Goal: Task Accomplishment & Management: Manage account settings

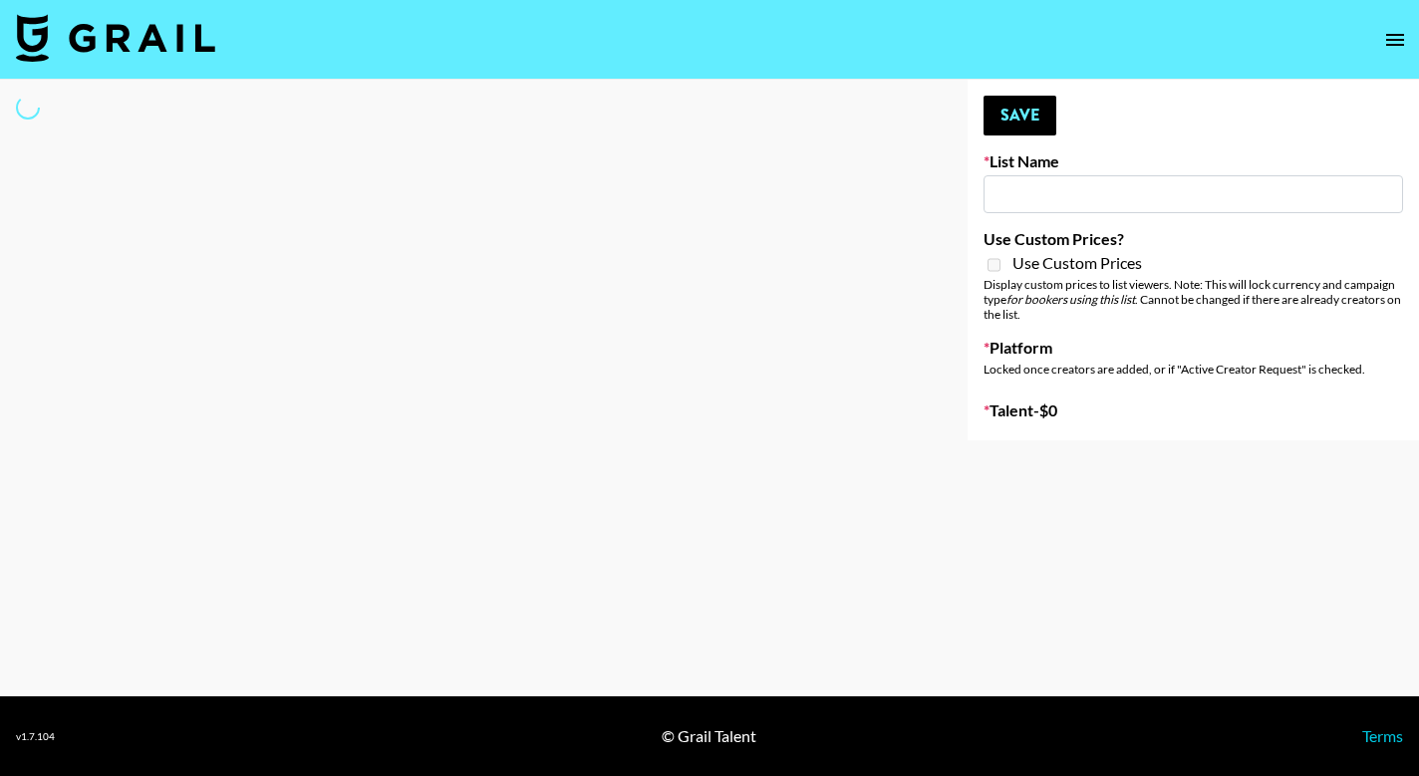
type input "NBC Universal"
select select "Song"
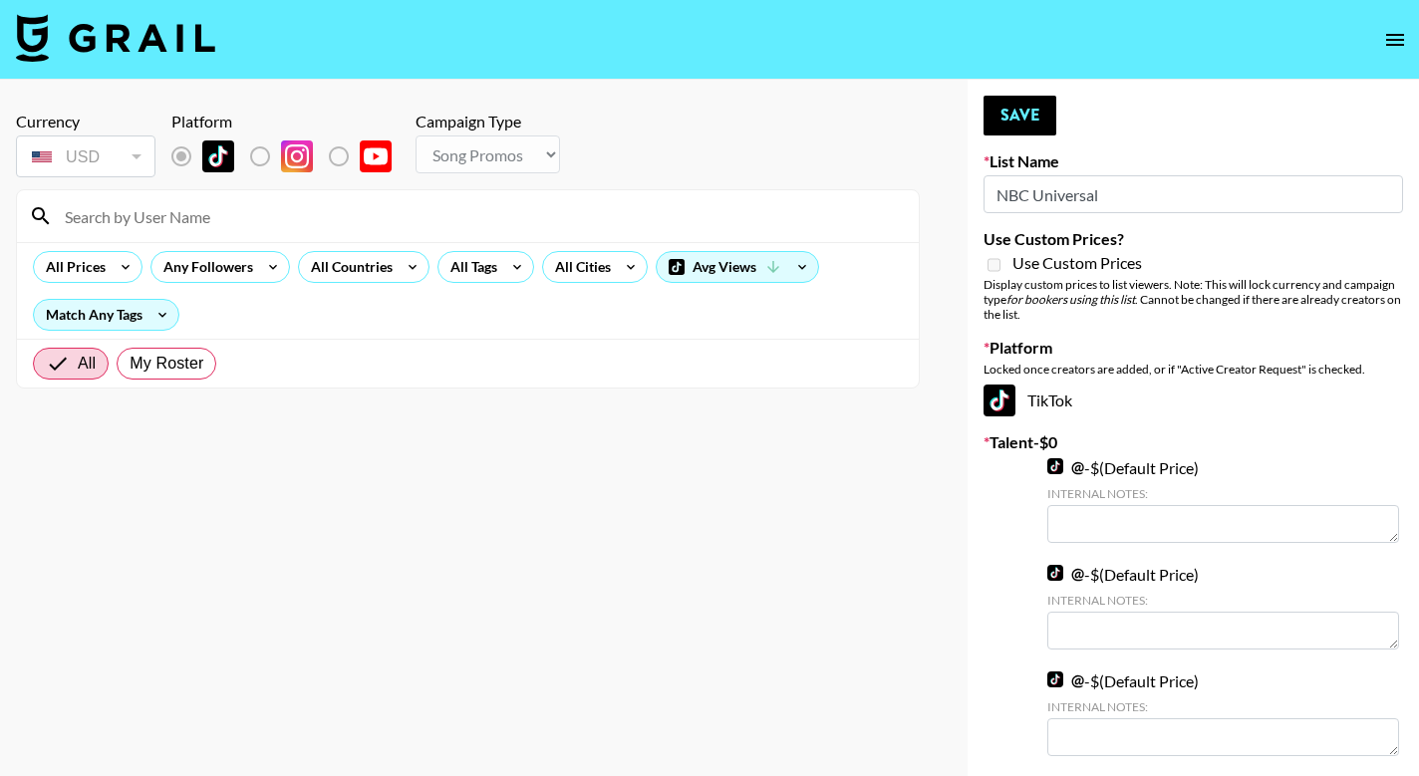
click at [228, 217] on input at bounding box center [480, 216] width 854 height 32
type input "m"
type input "dedicatedcaregiver"
click at [144, 351] on label "My Roster" at bounding box center [167, 364] width 100 height 32
click at [130, 364] on input "My Roster" at bounding box center [130, 364] width 0 height 0
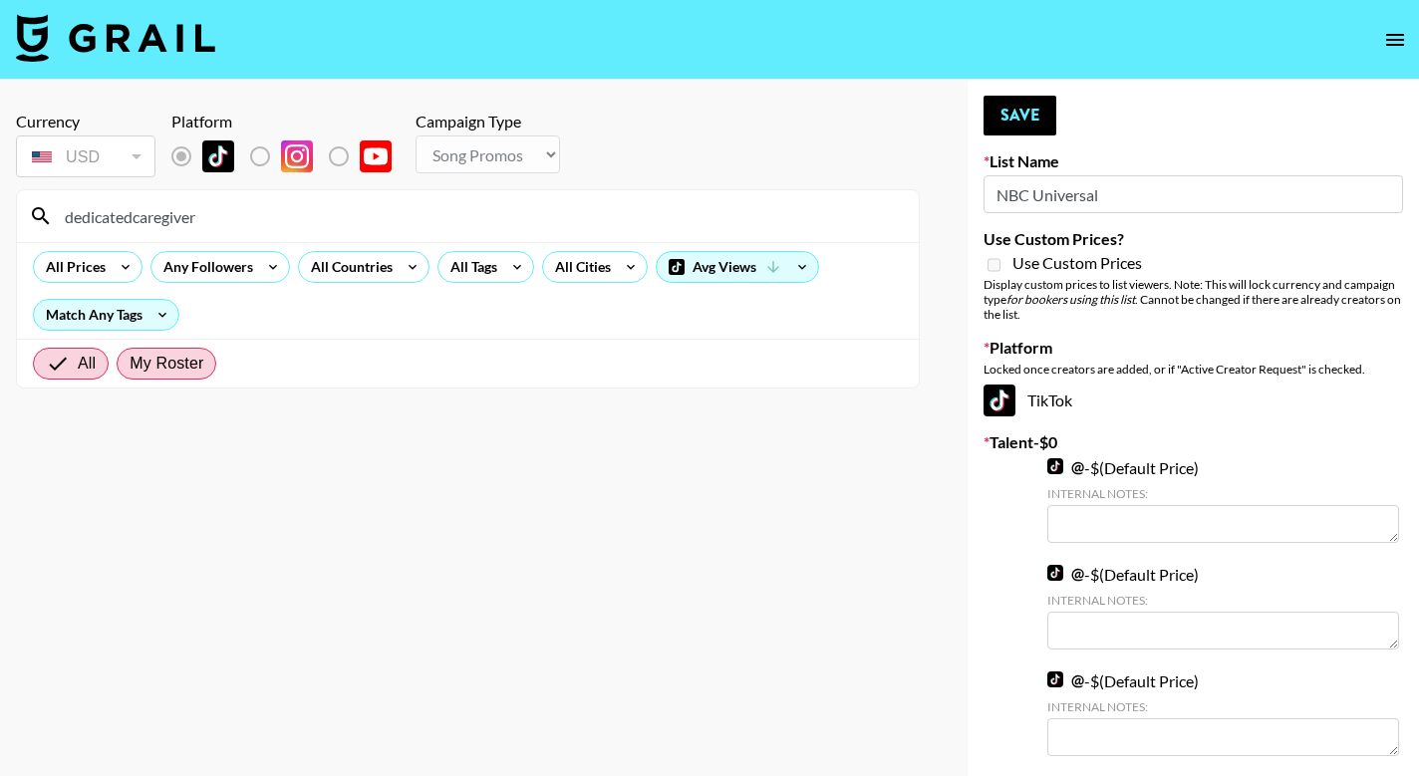
radio input "true"
click at [371, 221] on input "dedicatedcaregiver" at bounding box center [480, 216] width 854 height 32
drag, startPoint x: 1111, startPoint y: 193, endPoint x: 904, endPoint y: 181, distance: 207.6
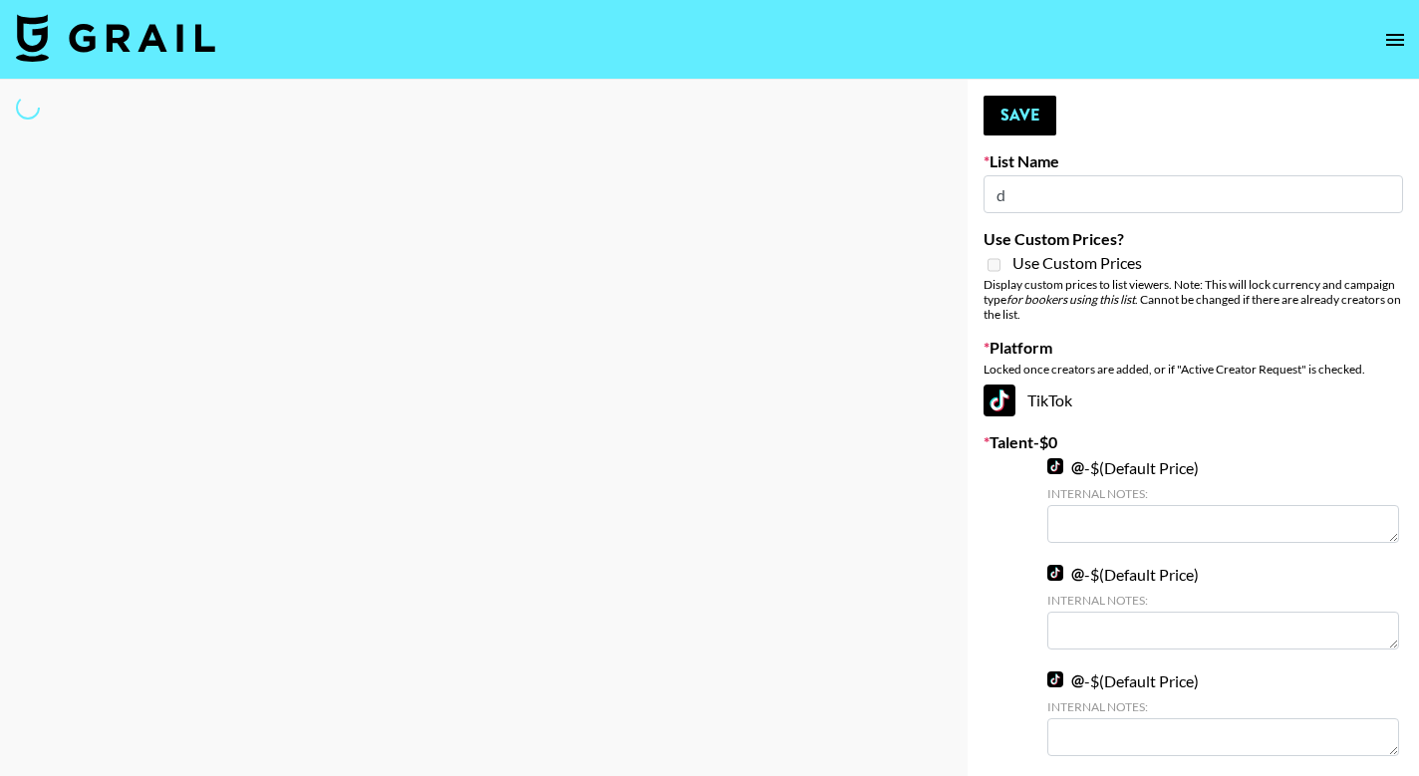
type input "de"
select select "Song"
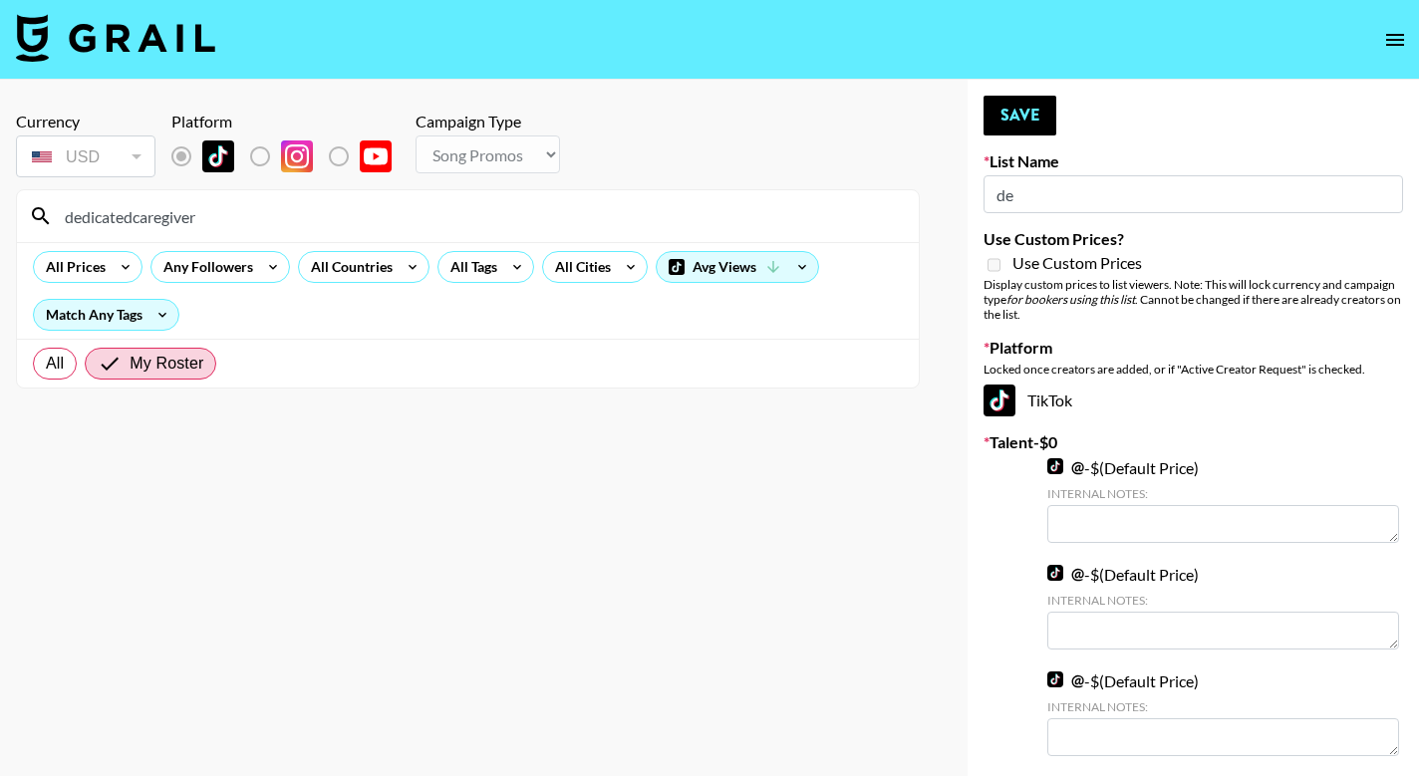
type input "d"
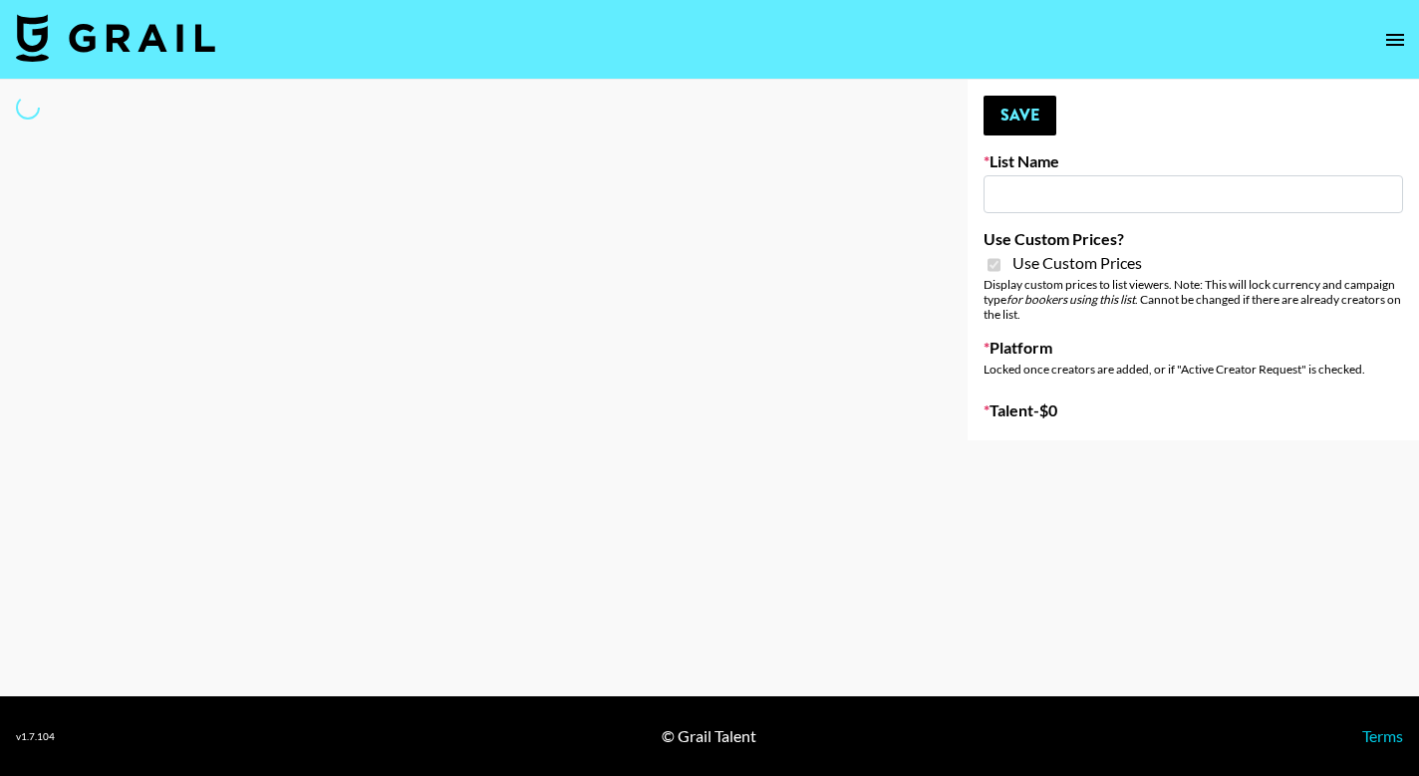
type input "[PERSON_NAME]"
checkbox input "true"
select select "Brand"
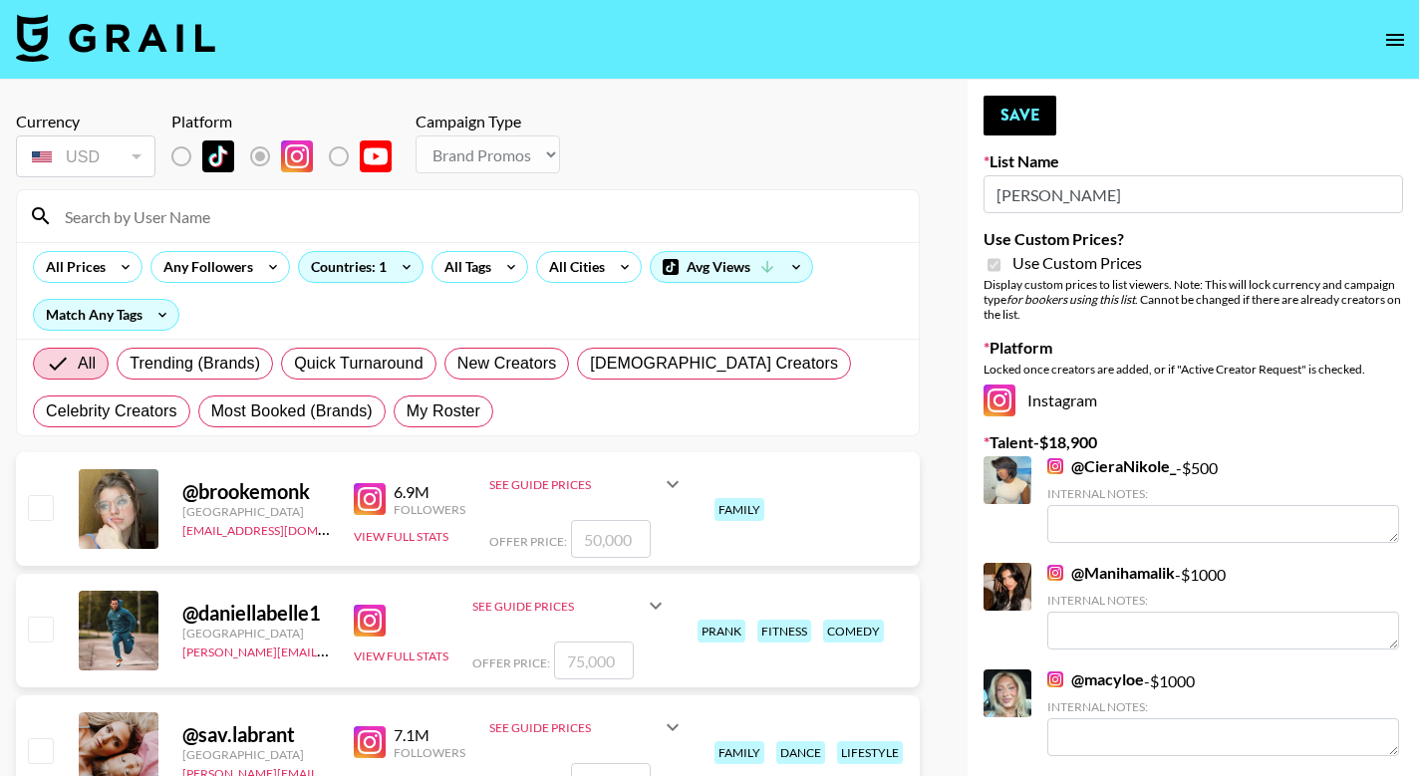
click at [256, 206] on input at bounding box center [480, 216] width 854 height 32
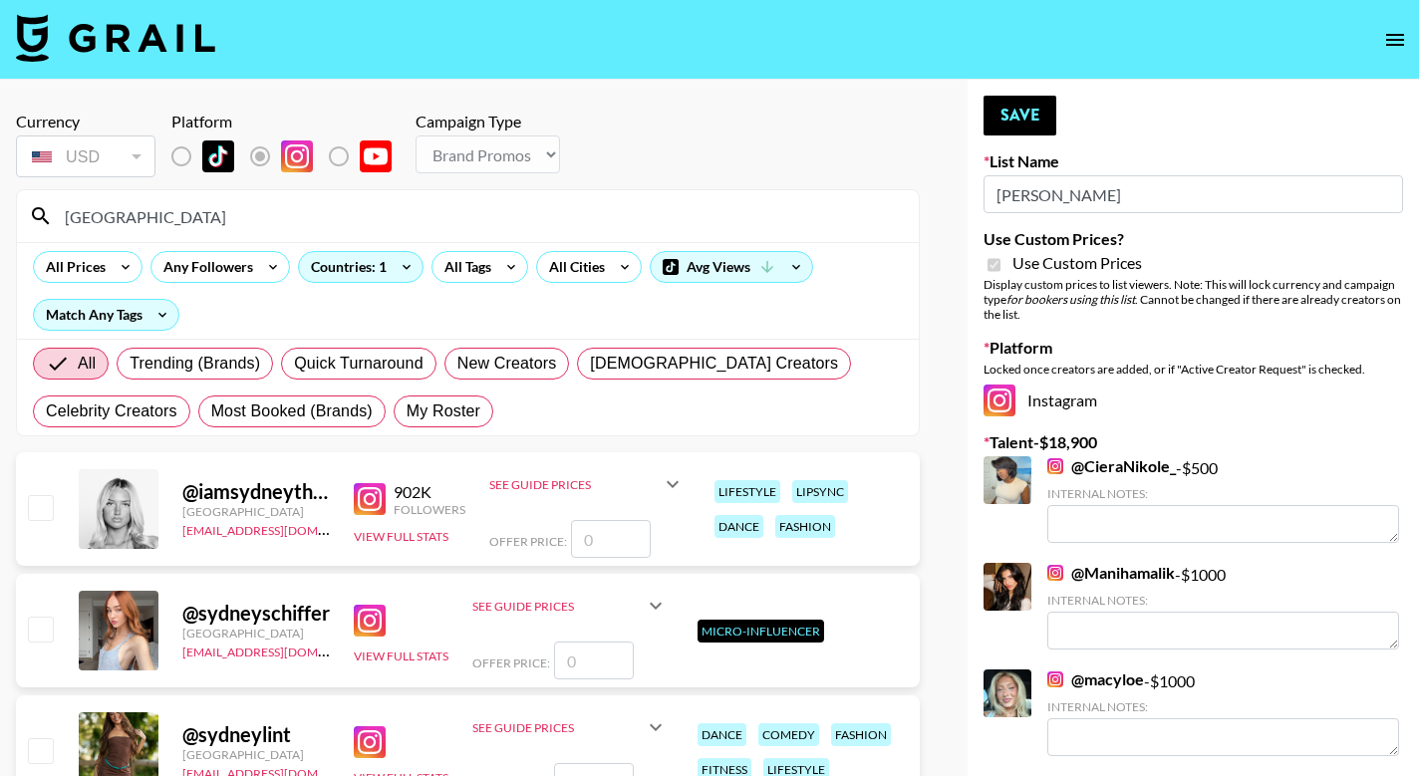
click at [176, 209] on input "[GEOGRAPHIC_DATA]" at bounding box center [480, 216] width 854 height 32
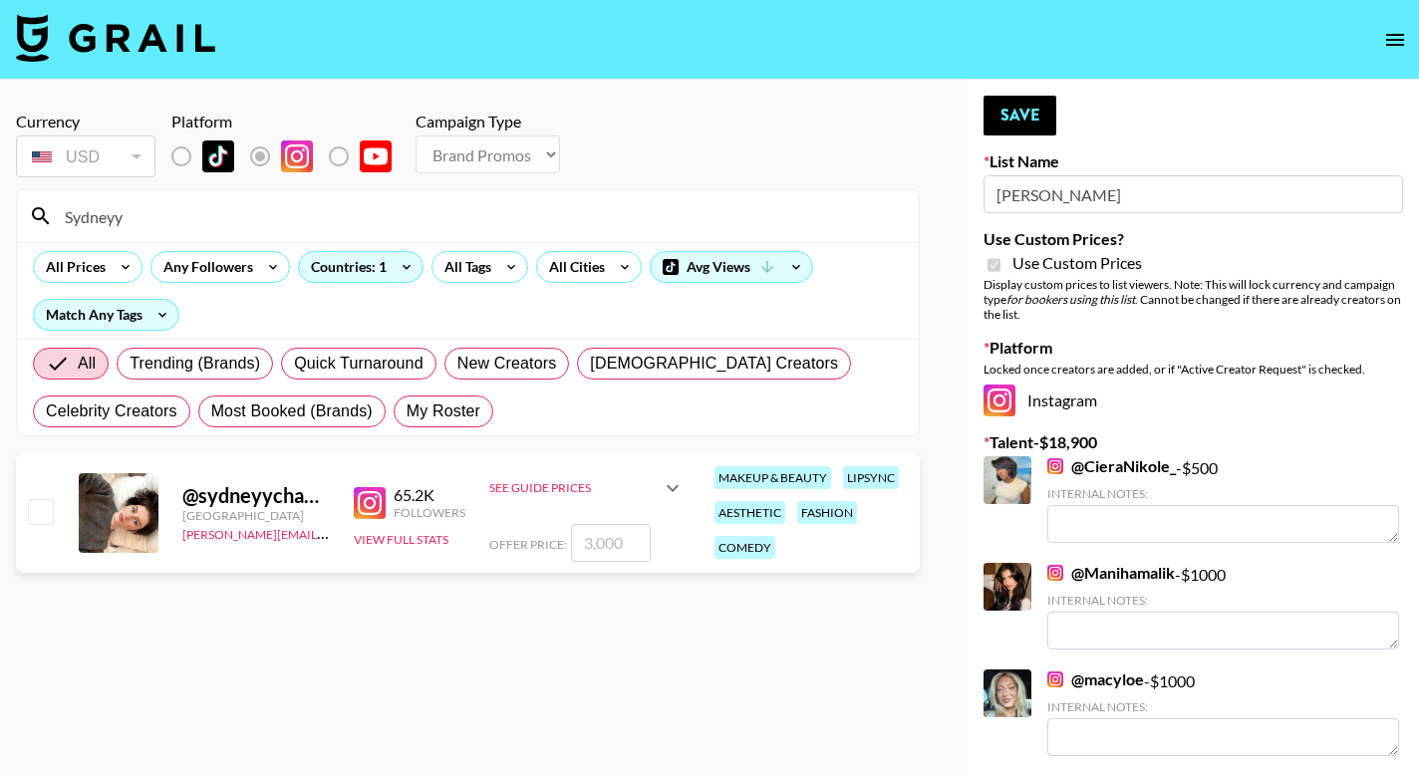
type input "Sydneyy"
click at [38, 510] on input "checkbox" at bounding box center [40, 511] width 24 height 24
checkbox input "true"
type input "3000"
